Goal: Task Accomplishment & Management: Use online tool/utility

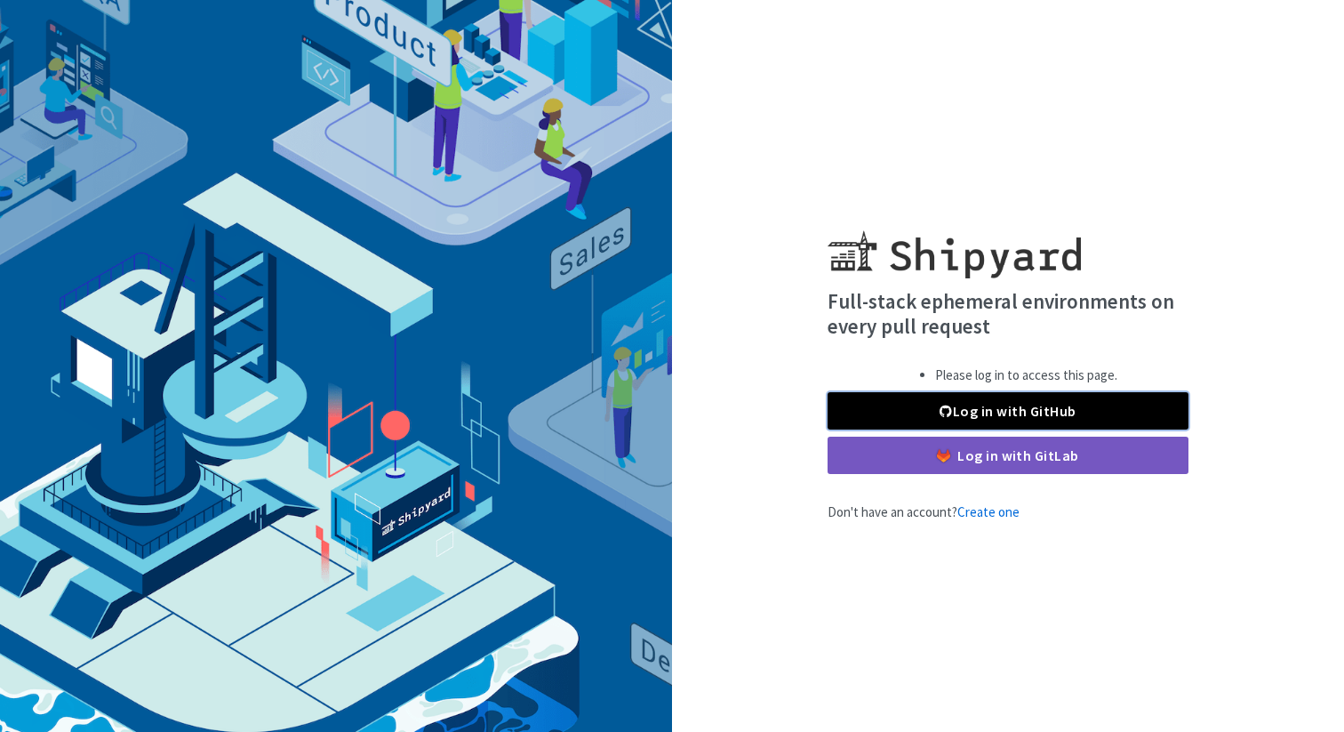
click at [1074, 410] on link "Log in with GitHub" at bounding box center [1008, 410] width 361 height 37
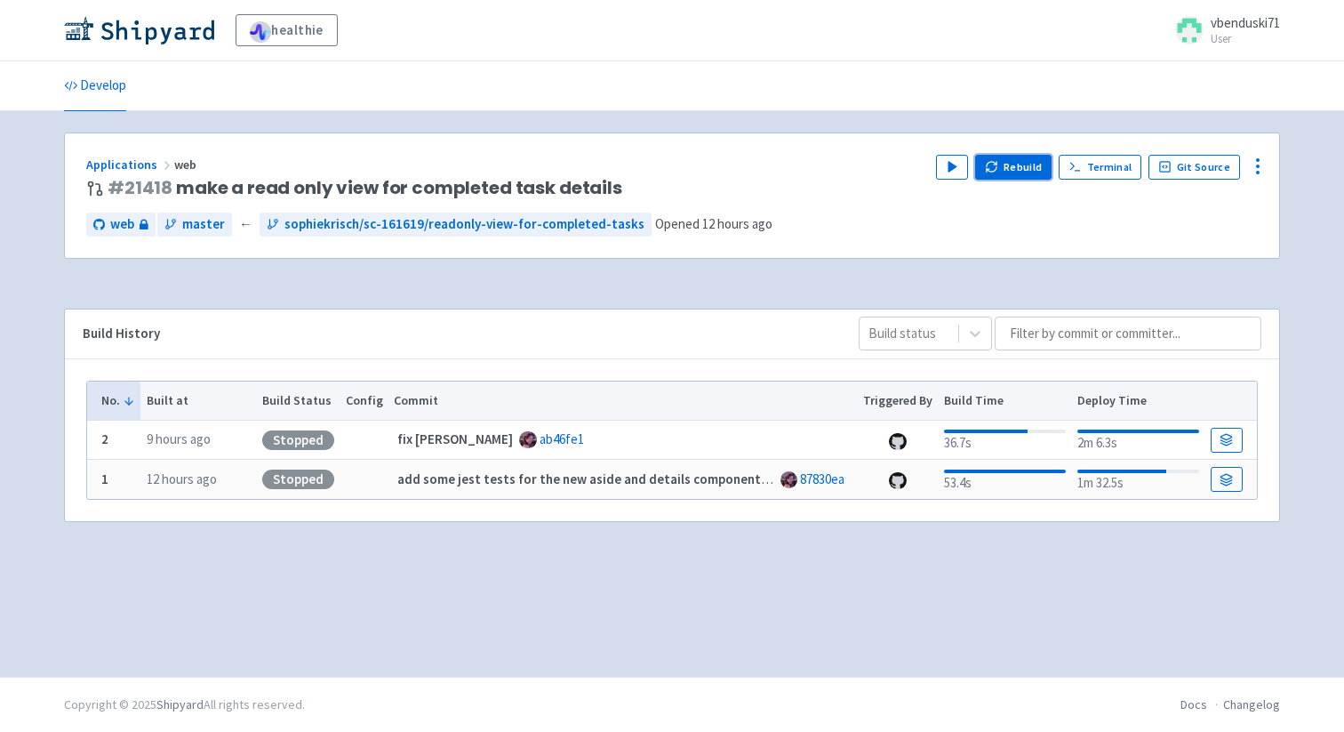
click at [1013, 155] on button "Rebuild" at bounding box center [1013, 167] width 76 height 25
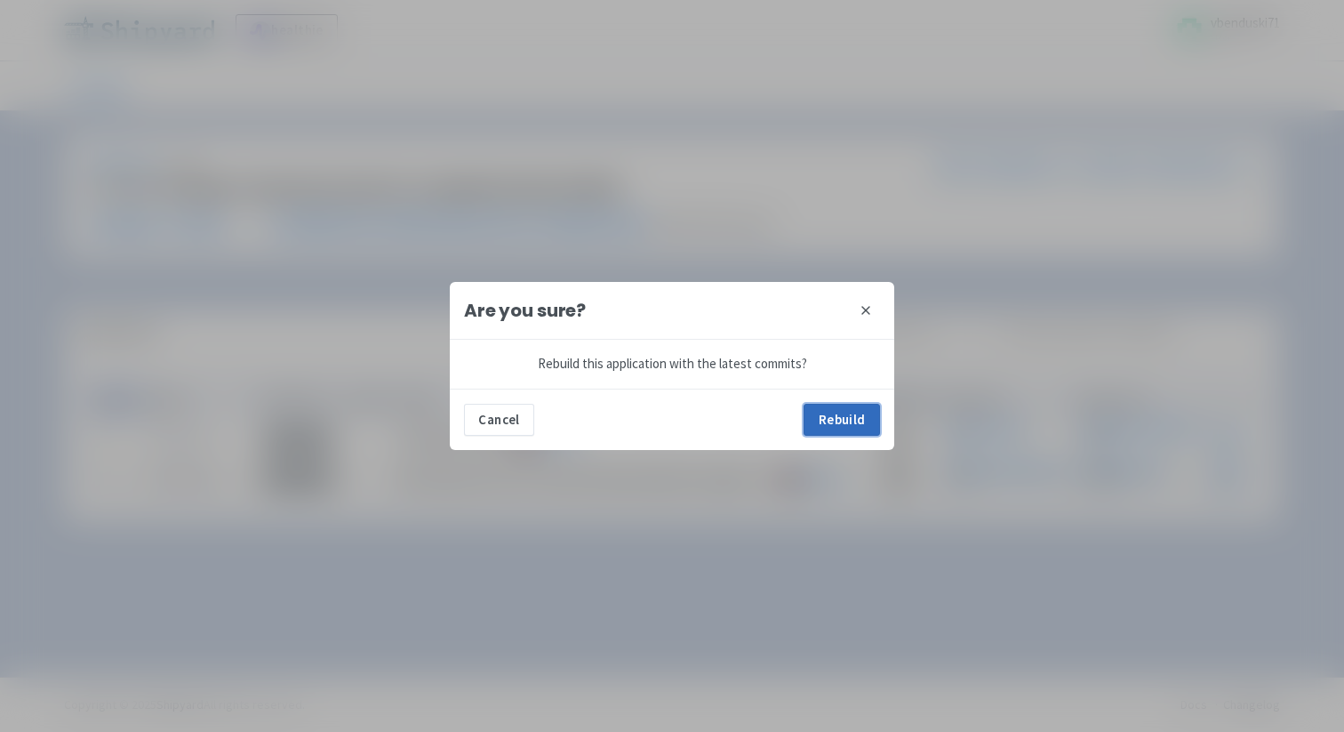
click at [822, 413] on button "Rebuild" at bounding box center [842, 420] width 76 height 32
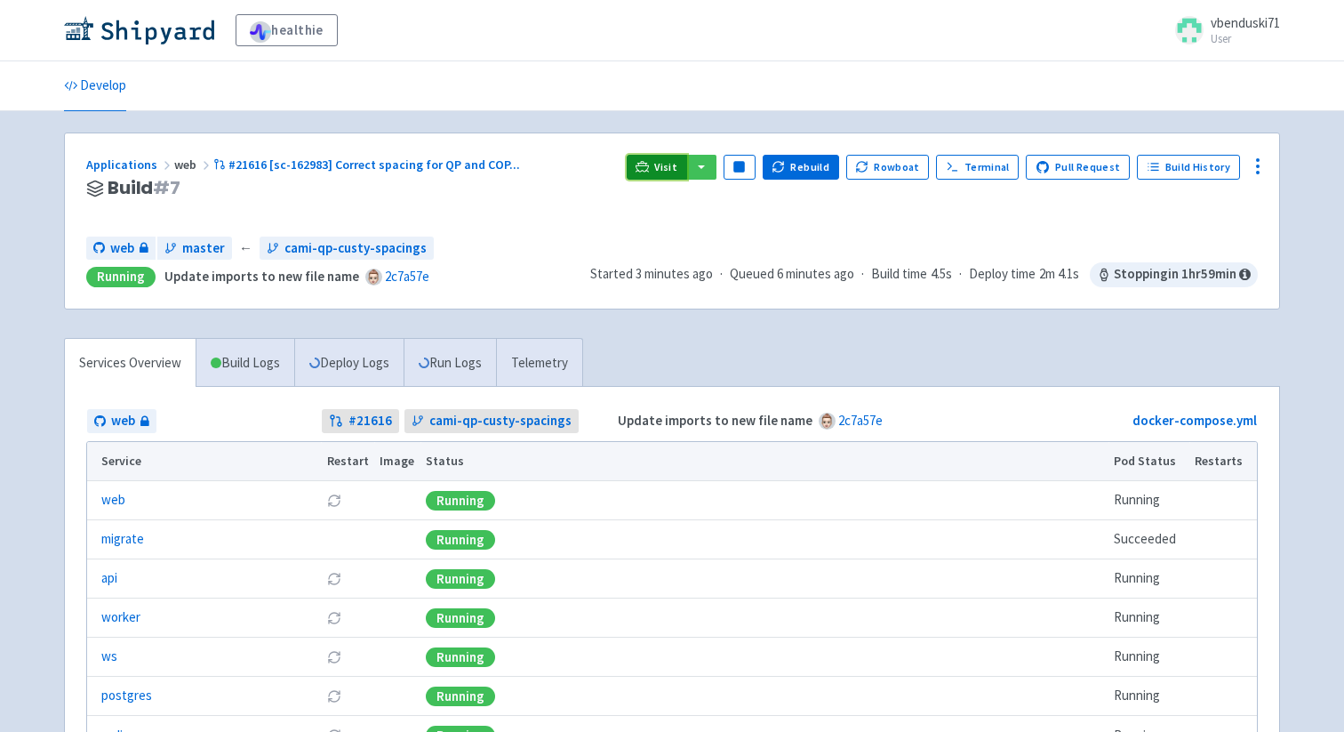
click at [673, 163] on span "Visit" at bounding box center [665, 167] width 23 height 14
